Goal: Check status: Check status

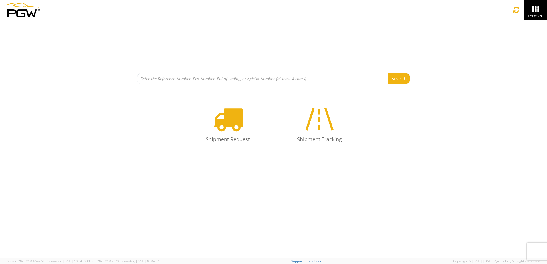
click at [200, 68] on div "Search Refine By Ship From Date To" at bounding box center [274, 52] width 274 height 64
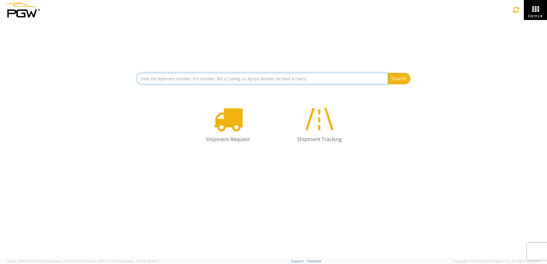
click at [205, 81] on input at bounding box center [262, 78] width 251 height 11
click at [388, 73] on button "Search" at bounding box center [399, 78] width 23 height 11
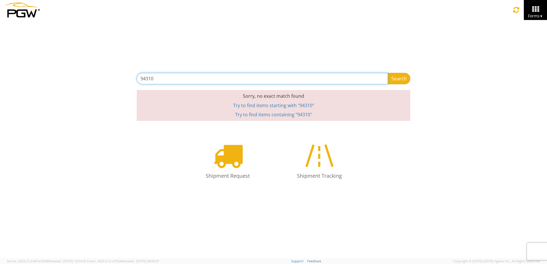
click at [207, 80] on input "94310" at bounding box center [262, 78] width 251 height 11
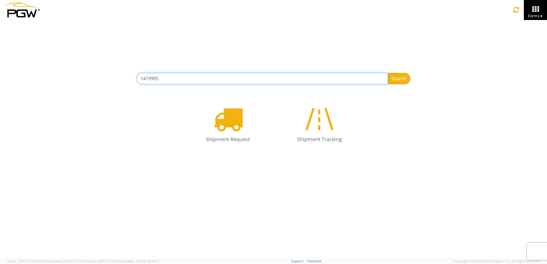
click at [388, 73] on button "Search" at bounding box center [399, 78] width 23 height 11
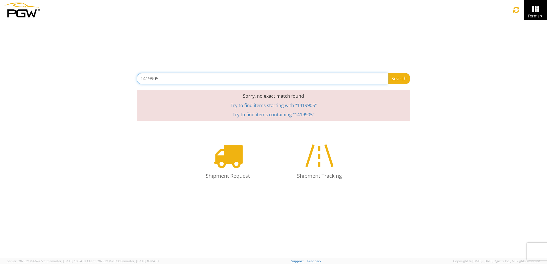
drag, startPoint x: 207, startPoint y: 82, endPoint x: 21, endPoint y: 62, distance: 186.5
click at [21, 62] on div "1419905 Search Refine By Ship From Date To Sorry, no exact match found Try to f…" at bounding box center [273, 70] width 547 height 101
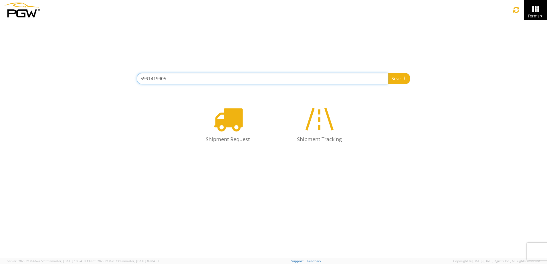
click at [388, 73] on button "Search" at bounding box center [399, 78] width 23 height 11
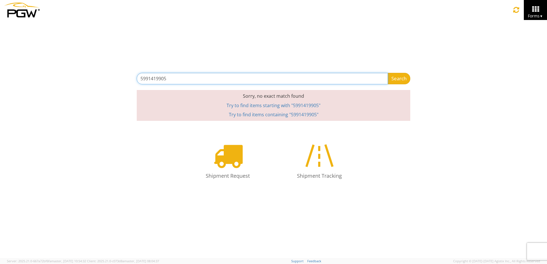
click at [361, 80] on input "5991419905" at bounding box center [262, 78] width 251 height 11
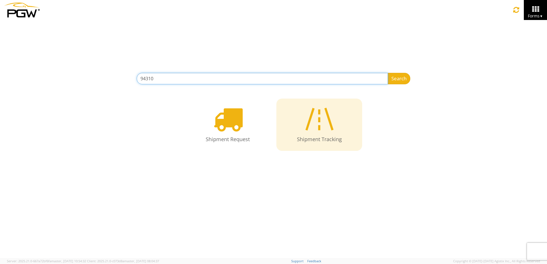
type input "94310"
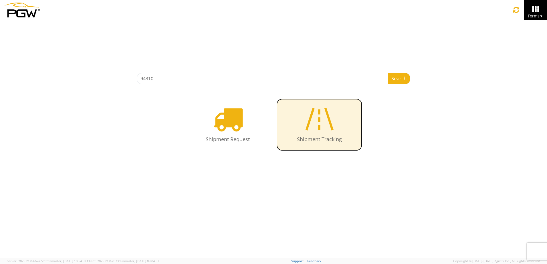
click at [323, 118] on icon at bounding box center [319, 118] width 33 height 29
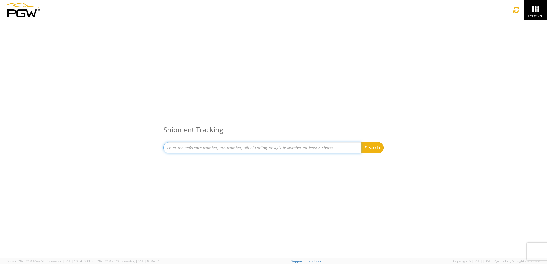
click at [262, 149] on input at bounding box center [262, 147] width 198 height 11
type input "102982"
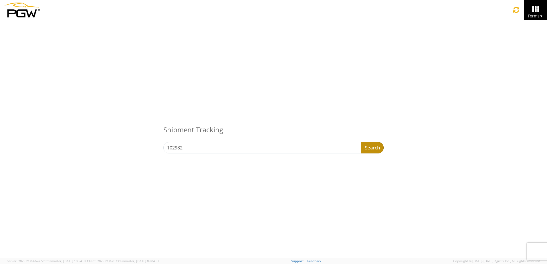
click at [376, 149] on button "Search" at bounding box center [372, 147] width 23 height 11
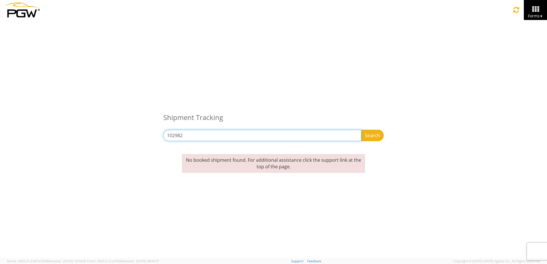
click at [201, 134] on input "102982" at bounding box center [262, 135] width 198 height 11
click at [201, 134] on input at bounding box center [262, 135] width 198 height 11
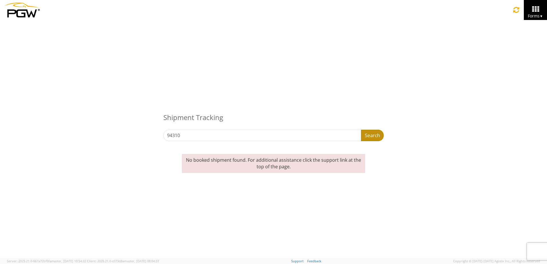
click at [380, 137] on button "Search" at bounding box center [372, 135] width 23 height 11
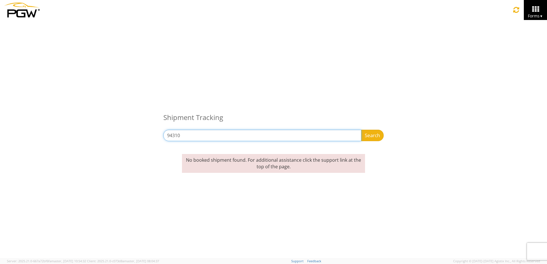
click at [195, 137] on input "94310" at bounding box center [262, 135] width 198 height 11
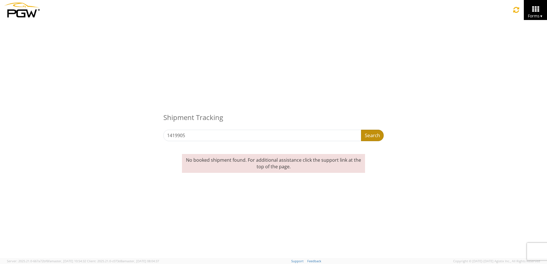
click at [373, 132] on button "Search" at bounding box center [372, 135] width 23 height 11
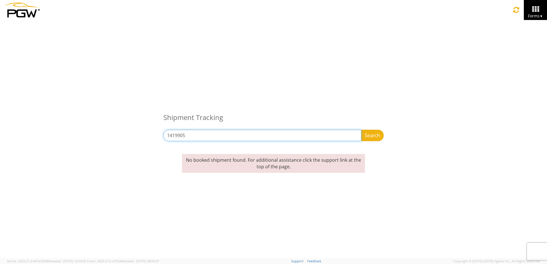
click at [191, 133] on input "1419905" at bounding box center [262, 135] width 198 height 11
click at [361, 130] on button "Search" at bounding box center [372, 135] width 23 height 11
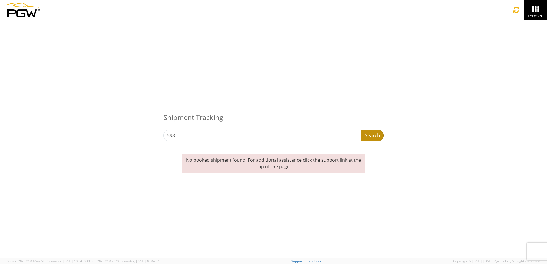
click at [370, 134] on button "Search" at bounding box center [372, 135] width 23 height 11
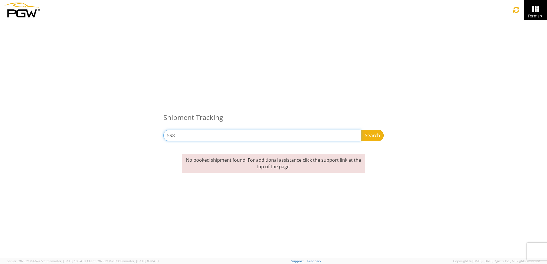
click at [224, 136] on input "598" at bounding box center [262, 135] width 198 height 11
type input "0"
